Goal: Task Accomplishment & Management: Manage account settings

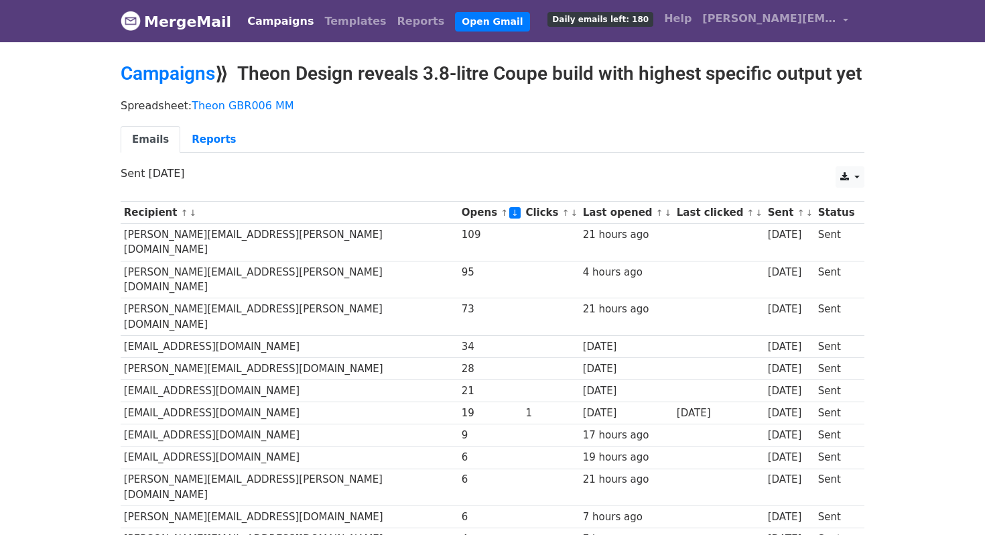
click at [665, 218] on link "↓" at bounding box center [668, 213] width 7 height 10
